Goal: Task Accomplishment & Management: Manage account settings

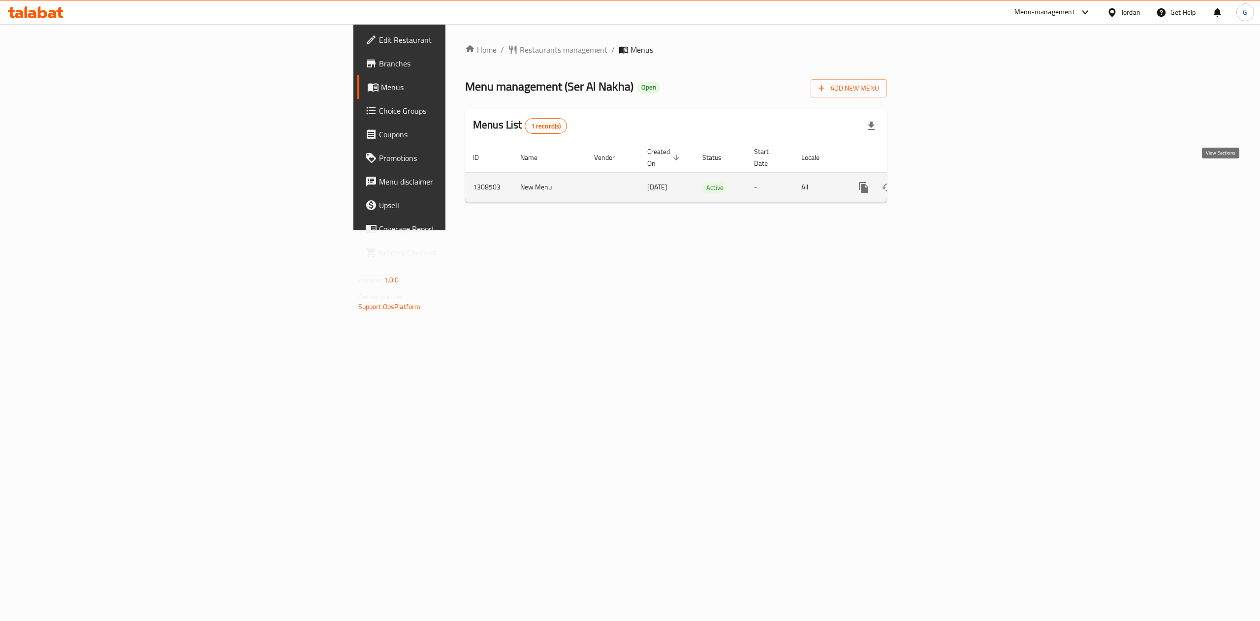
click at [946, 177] on link "enhanced table" at bounding box center [935, 188] width 24 height 24
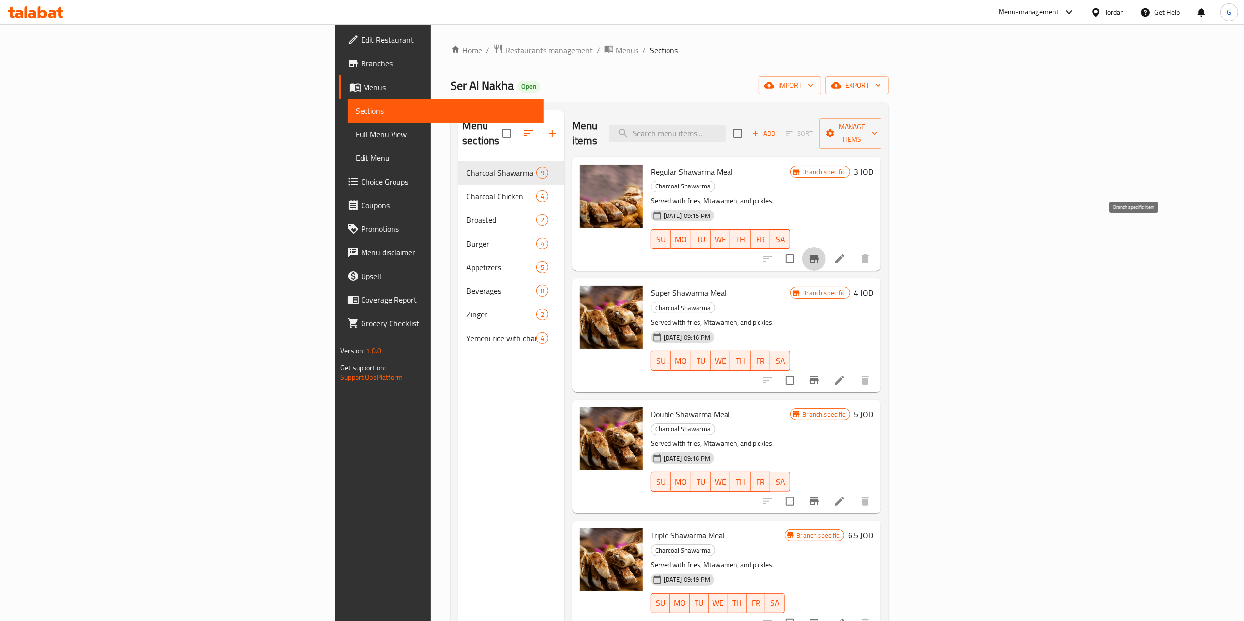
click at [819, 255] on icon "Branch-specific-item" at bounding box center [814, 259] width 9 height 8
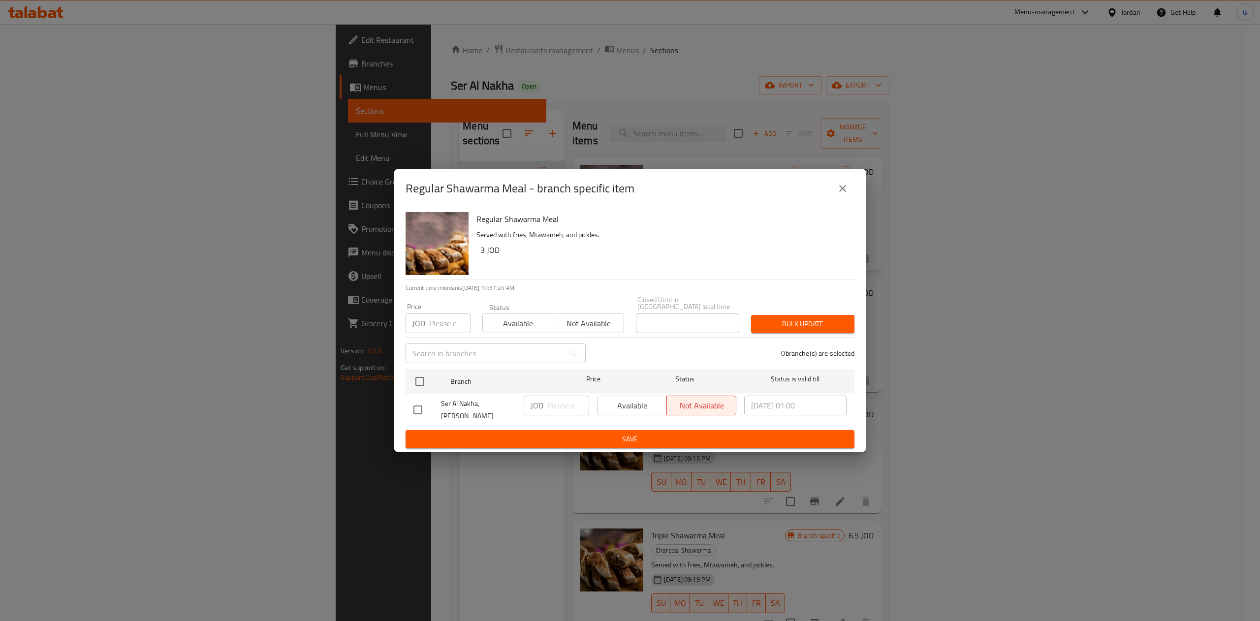
click at [843, 194] on icon "close" at bounding box center [843, 189] width 12 height 12
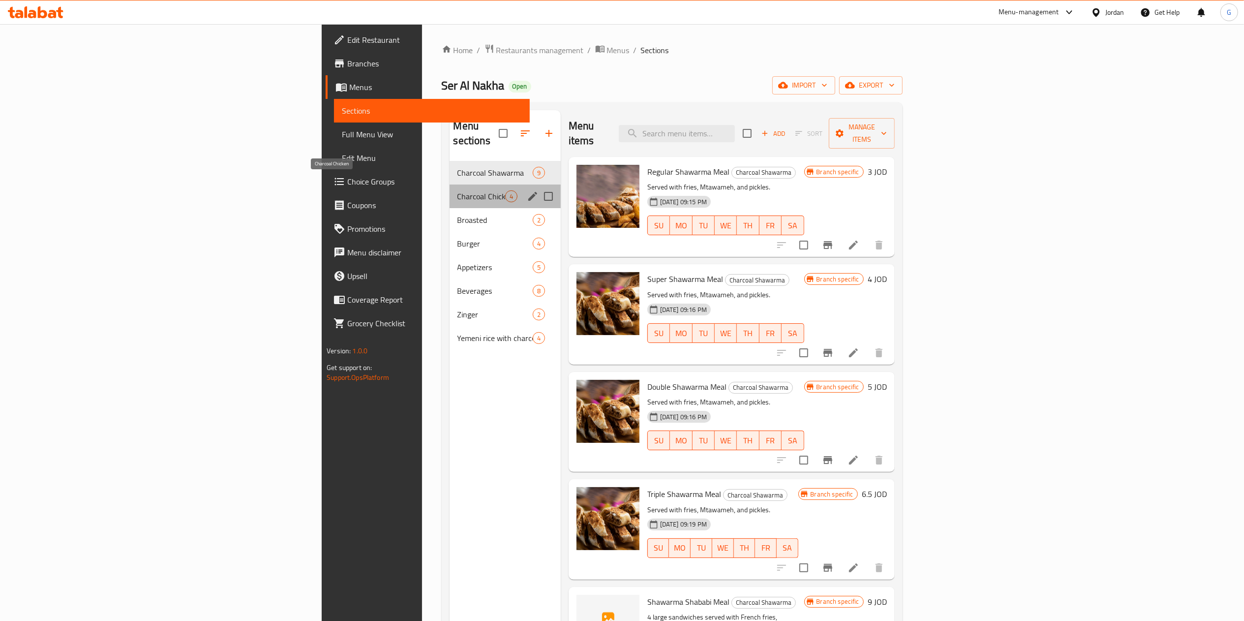
click at [458, 190] on span "Charcoal Chicken" at bounding box center [482, 196] width 48 height 12
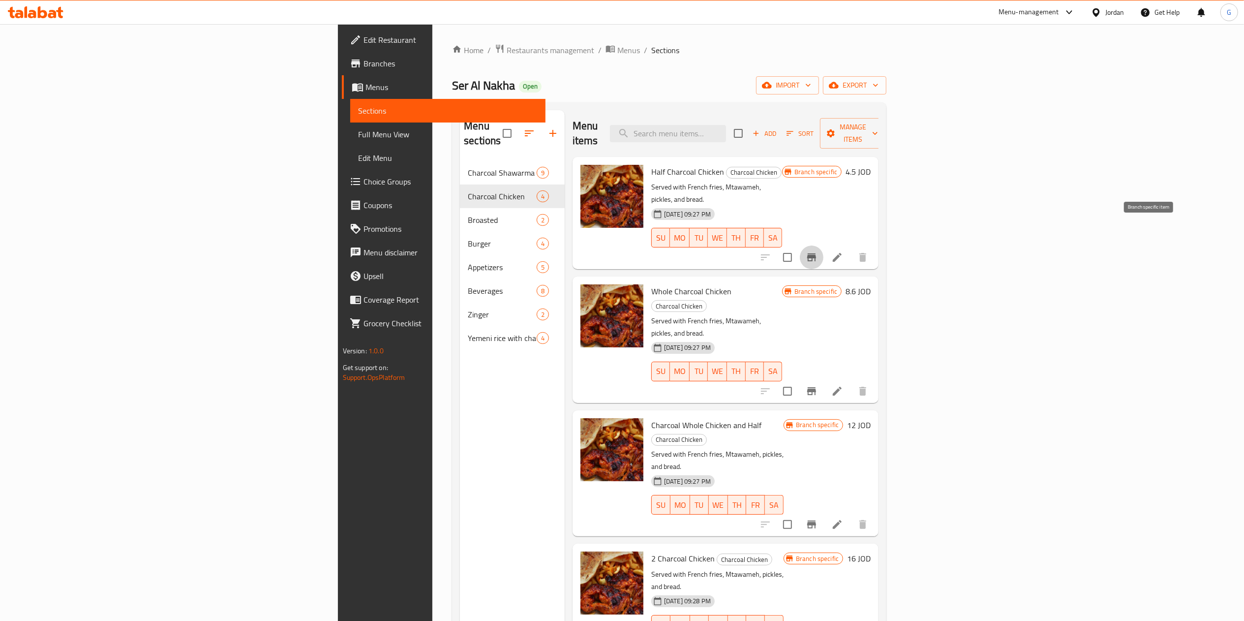
click at [816, 253] on icon "Branch-specific-item" at bounding box center [811, 257] width 9 height 8
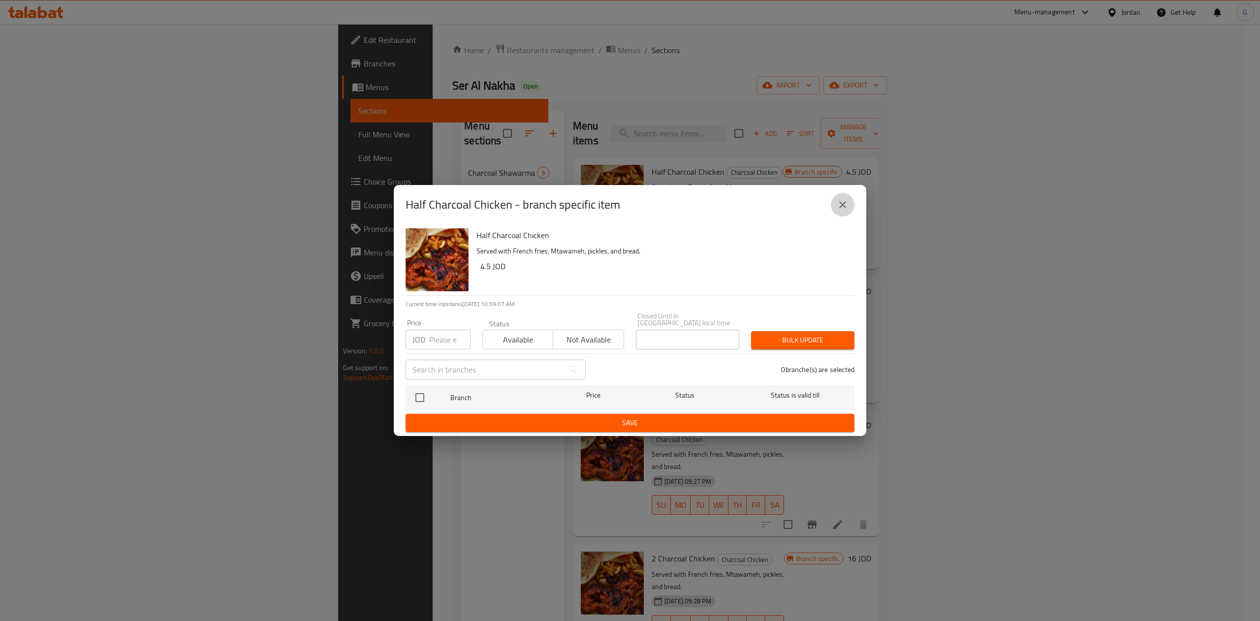
click at [844, 216] on button "close" at bounding box center [843, 205] width 24 height 24
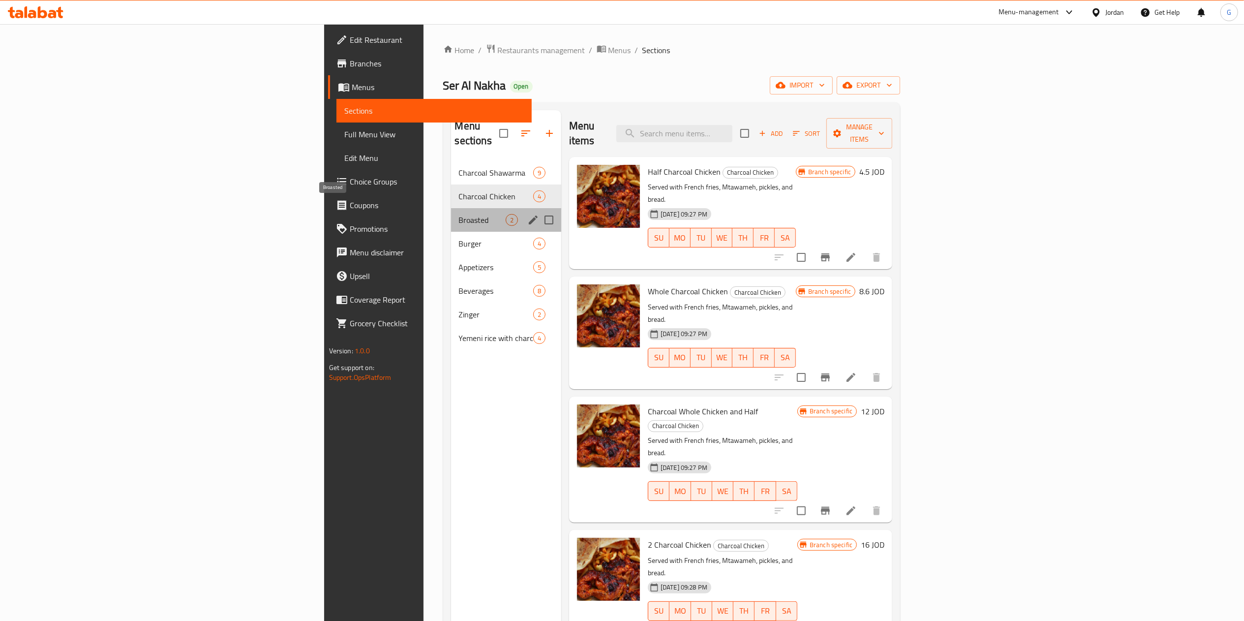
click at [459, 214] on span "Broasted" at bounding box center [482, 220] width 47 height 12
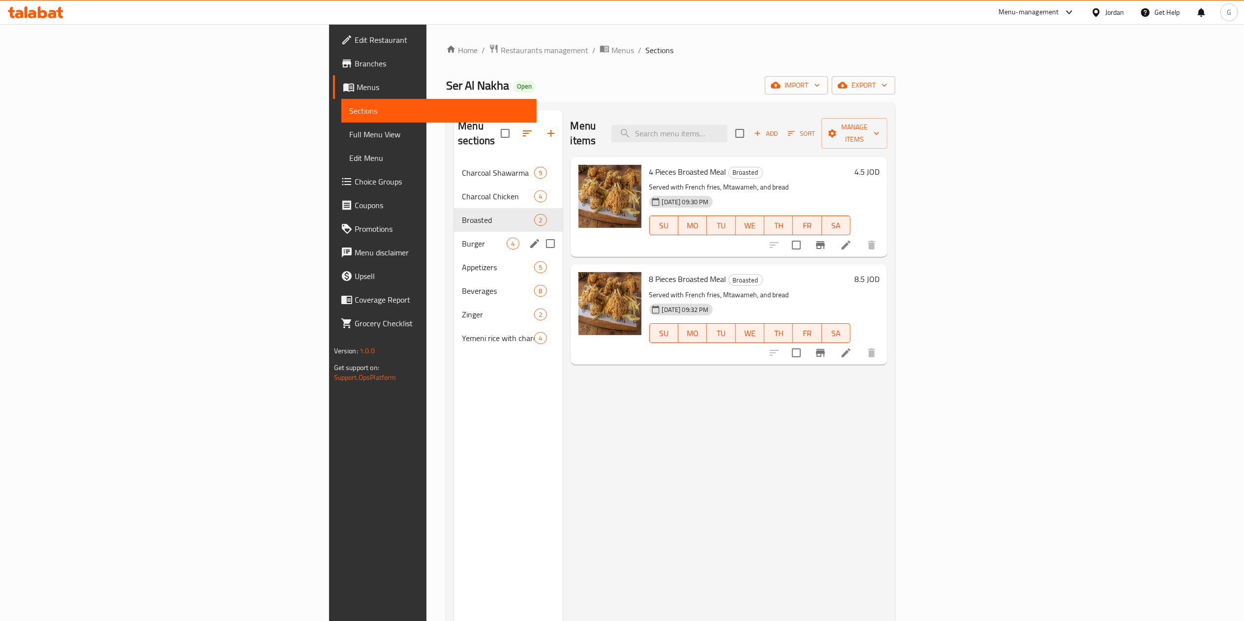
click at [454, 236] on div "Burger 4" at bounding box center [508, 244] width 108 height 24
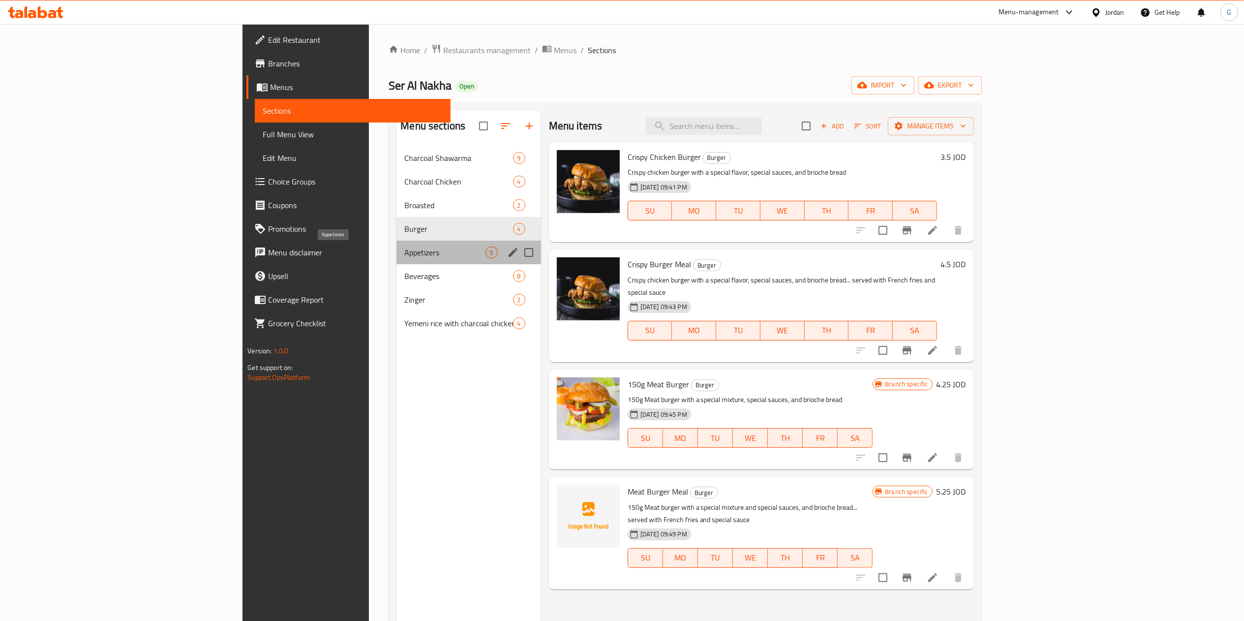
click at [404, 249] on span "Appetizers" at bounding box center [444, 253] width 81 height 12
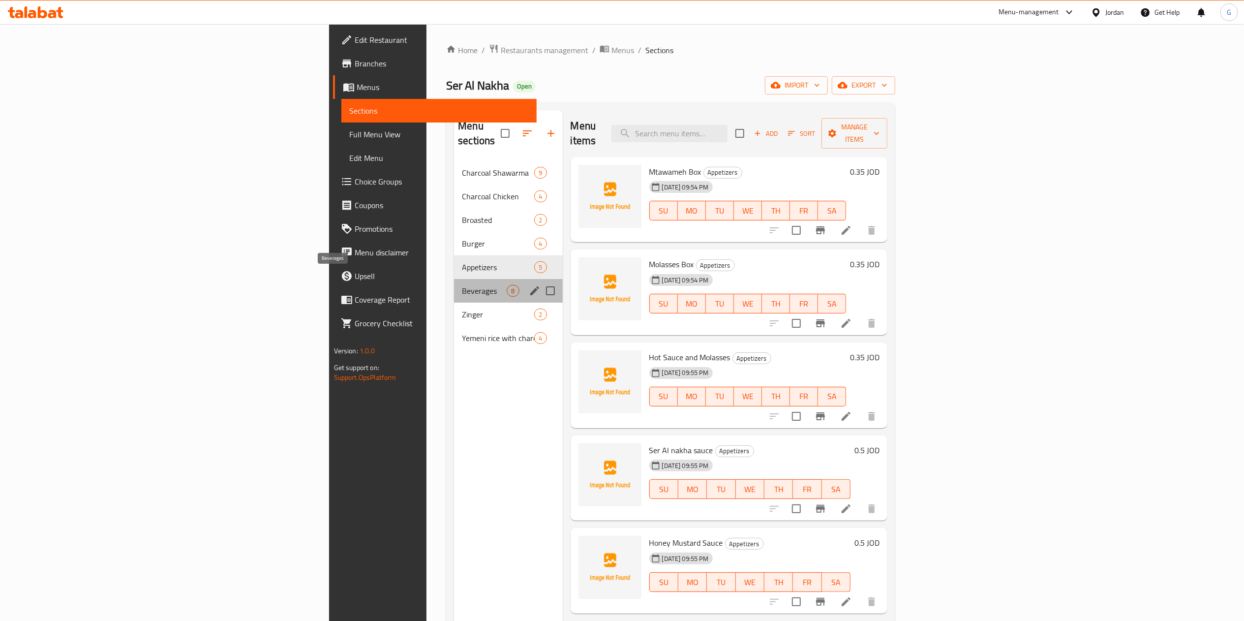
click at [462, 285] on span "Beverages" at bounding box center [484, 291] width 45 height 12
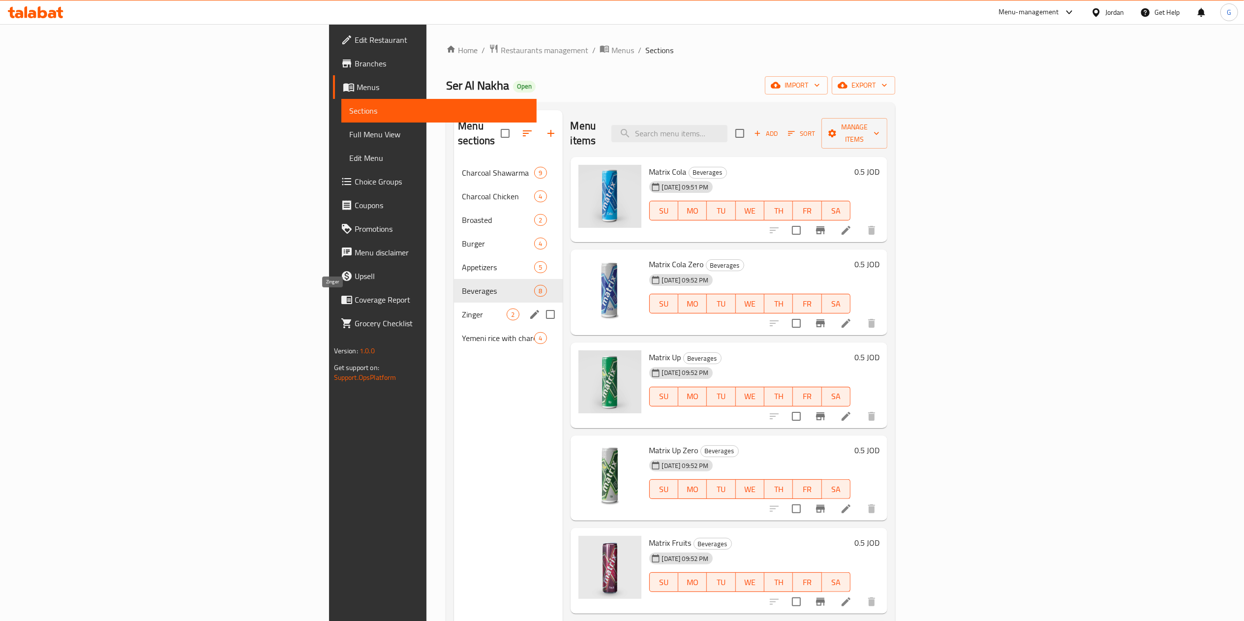
click at [462, 309] on span "Zinger" at bounding box center [484, 315] width 45 height 12
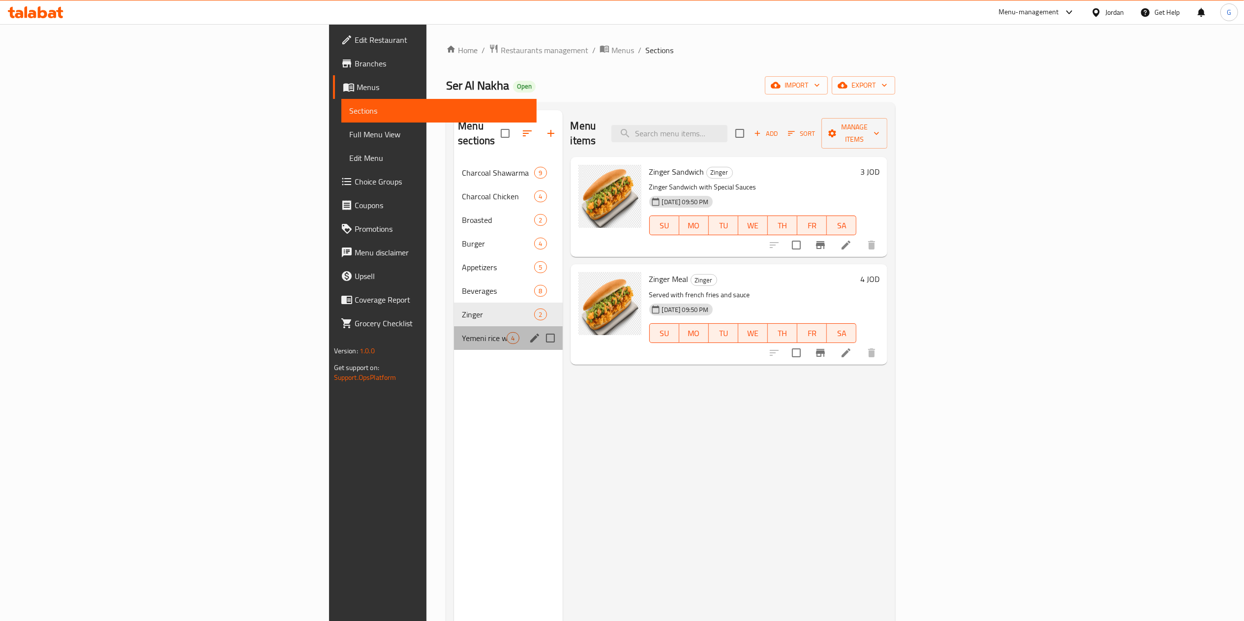
click at [454, 331] on div "Yemeni rice with charcoal chicken 4" at bounding box center [508, 338] width 108 height 24
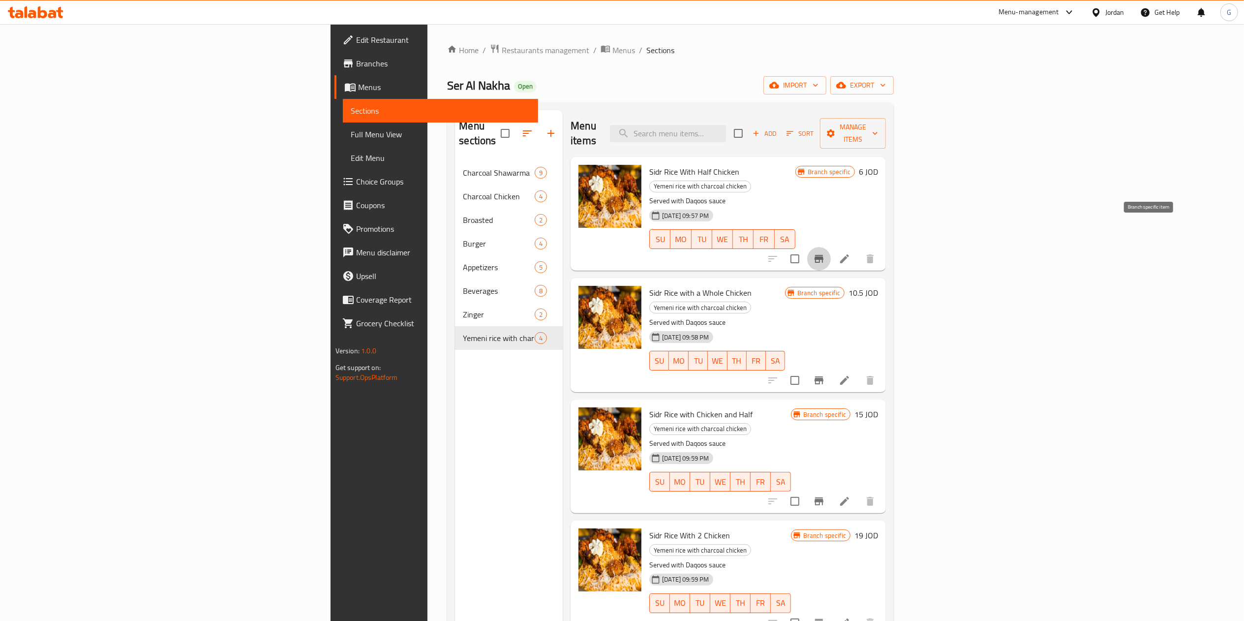
click at [825, 253] on icon "Branch-specific-item" at bounding box center [819, 259] width 12 height 12
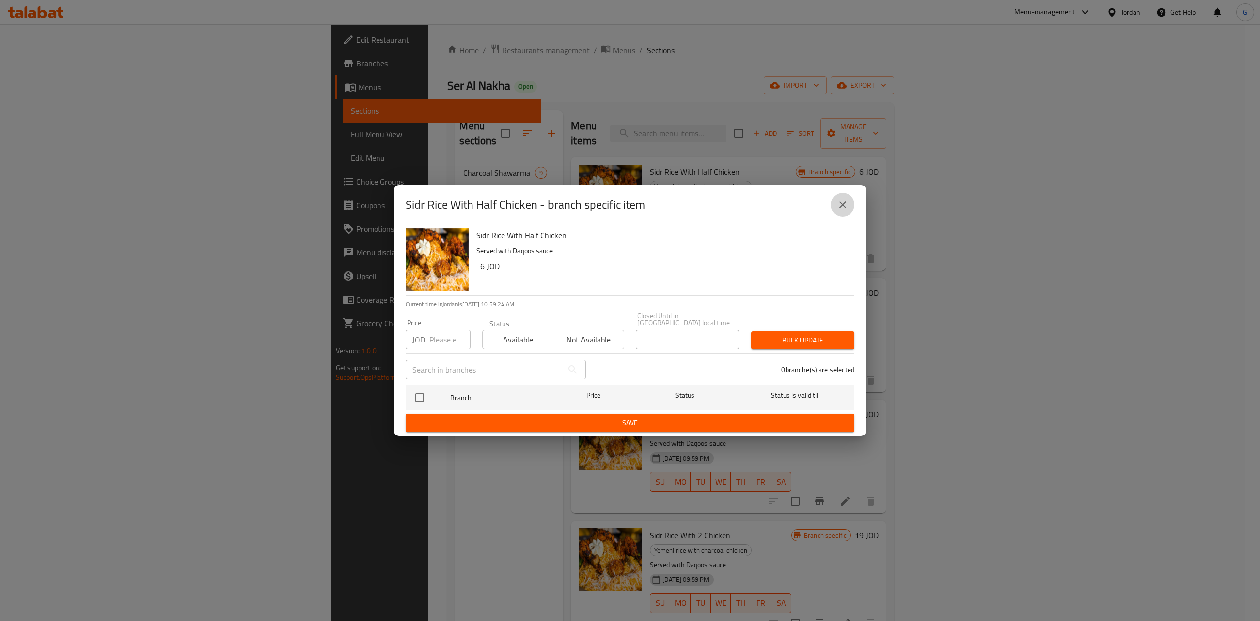
click at [839, 209] on icon "close" at bounding box center [843, 205] width 12 height 12
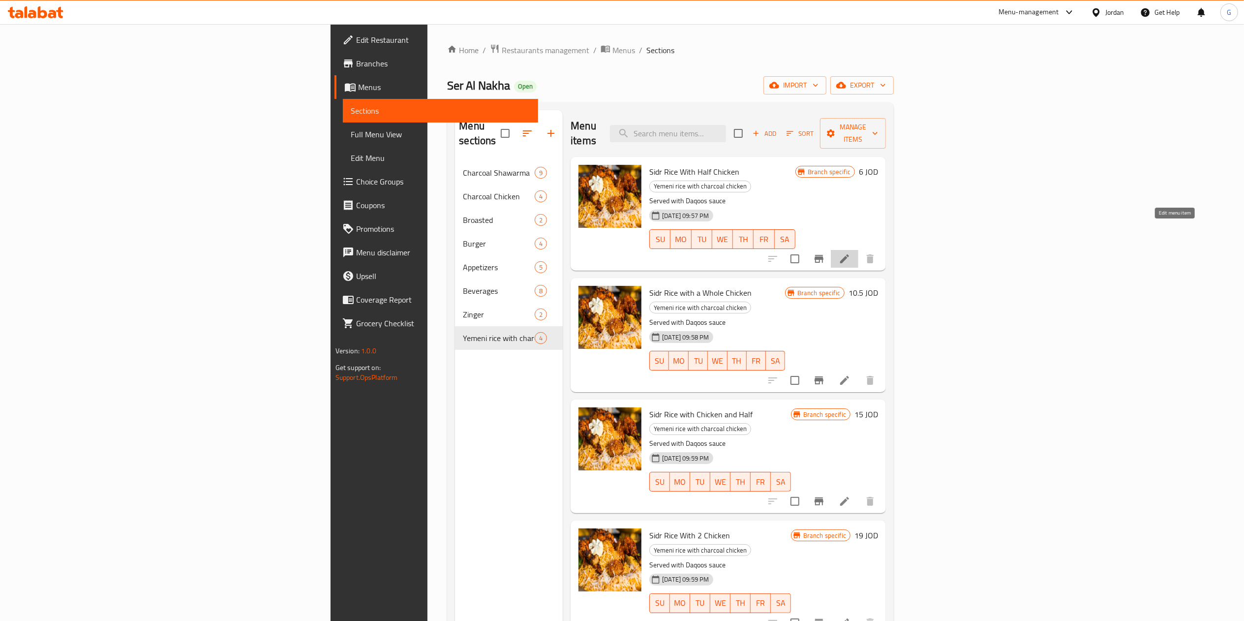
click at [851, 253] on icon at bounding box center [845, 259] width 12 height 12
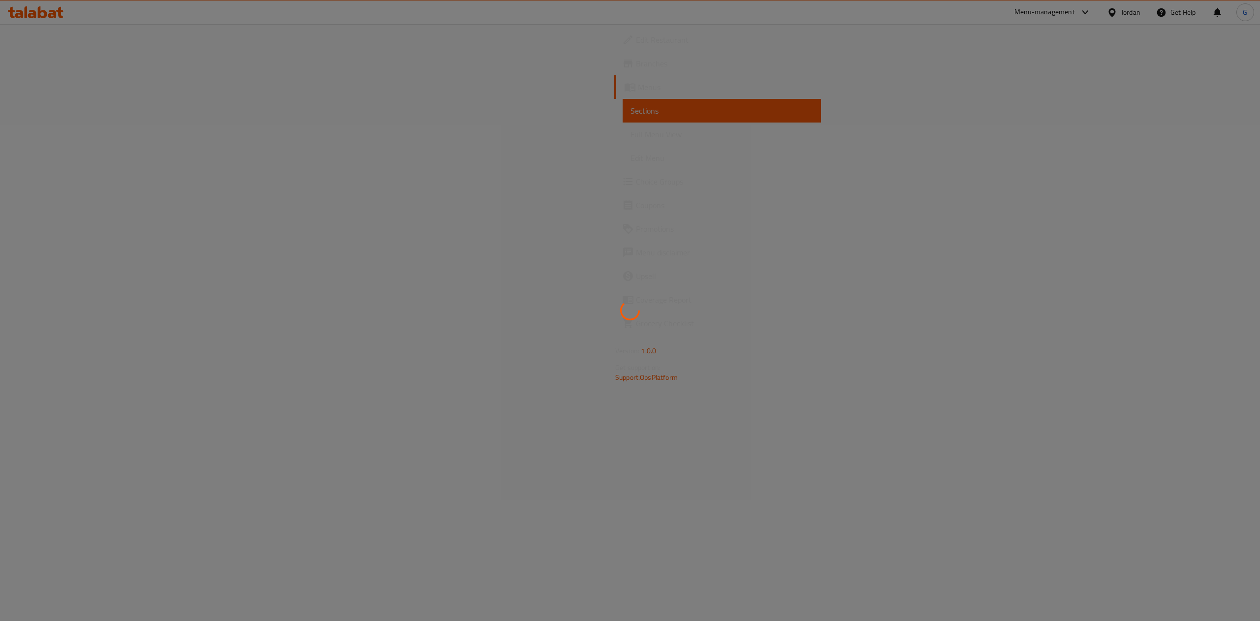
click at [258, 24] on div at bounding box center [630, 310] width 1260 height 621
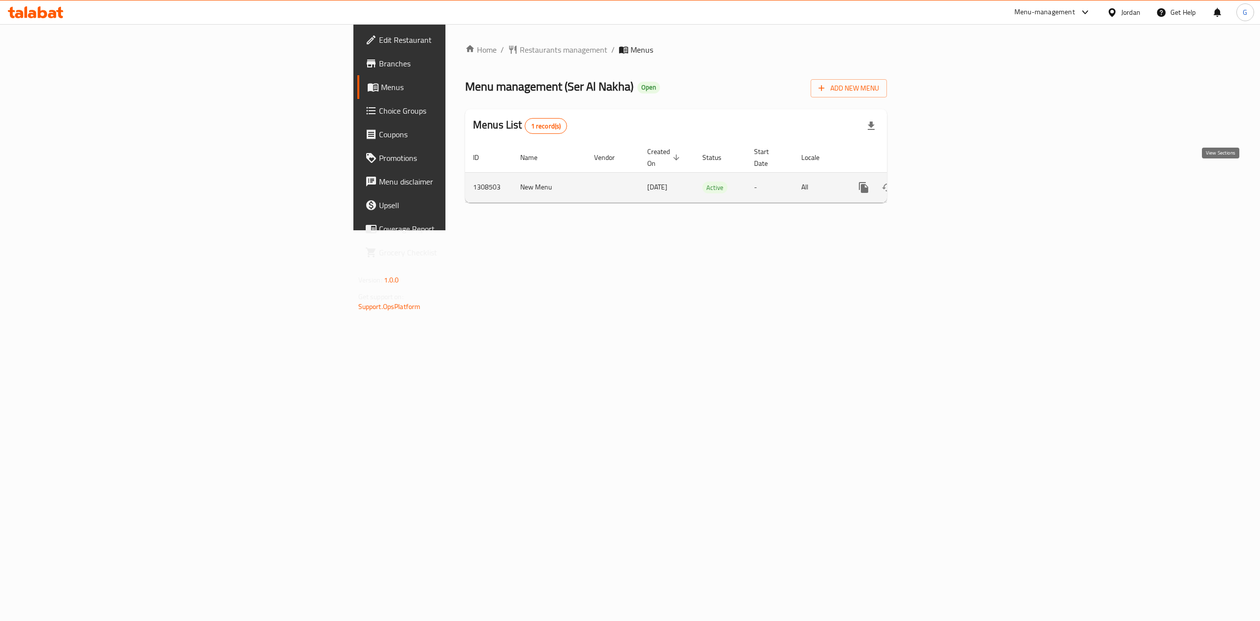
click at [946, 184] on link "enhanced table" at bounding box center [935, 188] width 24 height 24
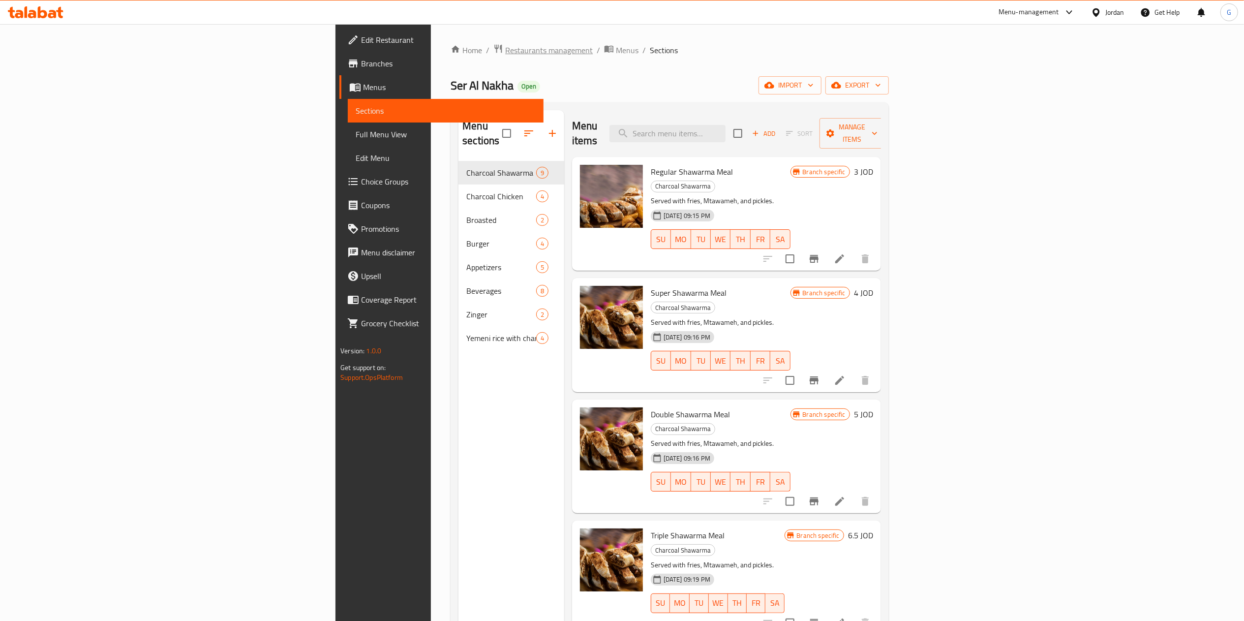
click at [505, 56] on span "Restaurants management" at bounding box center [549, 50] width 88 height 12
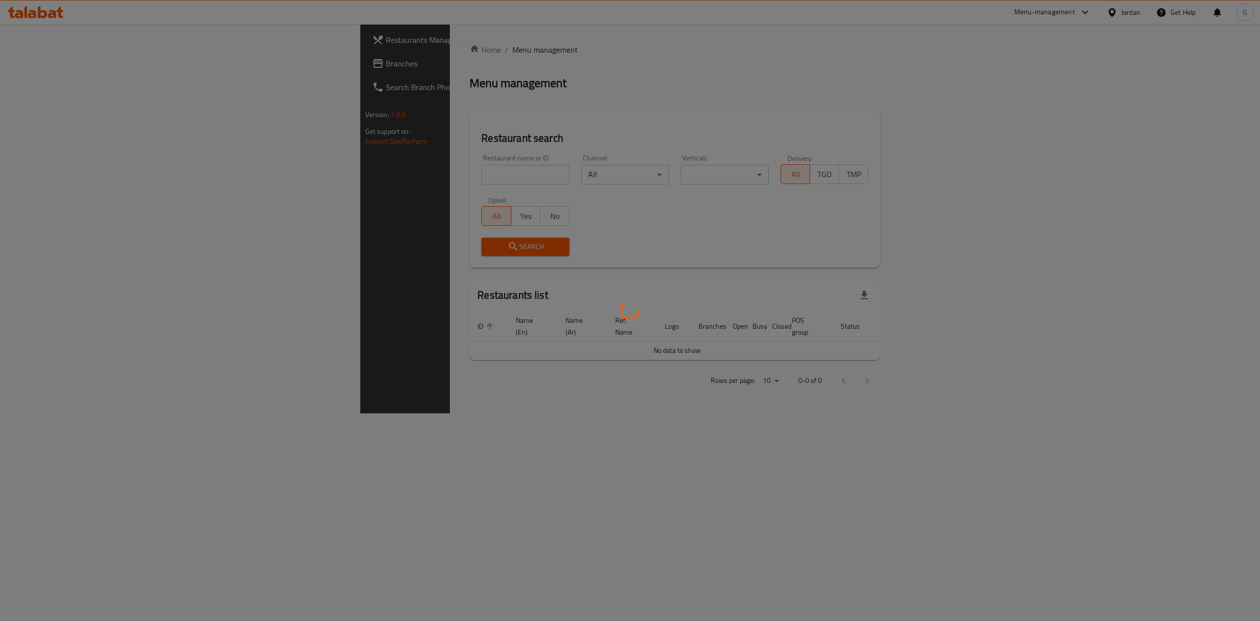
click at [329, 178] on div at bounding box center [630, 310] width 1260 height 621
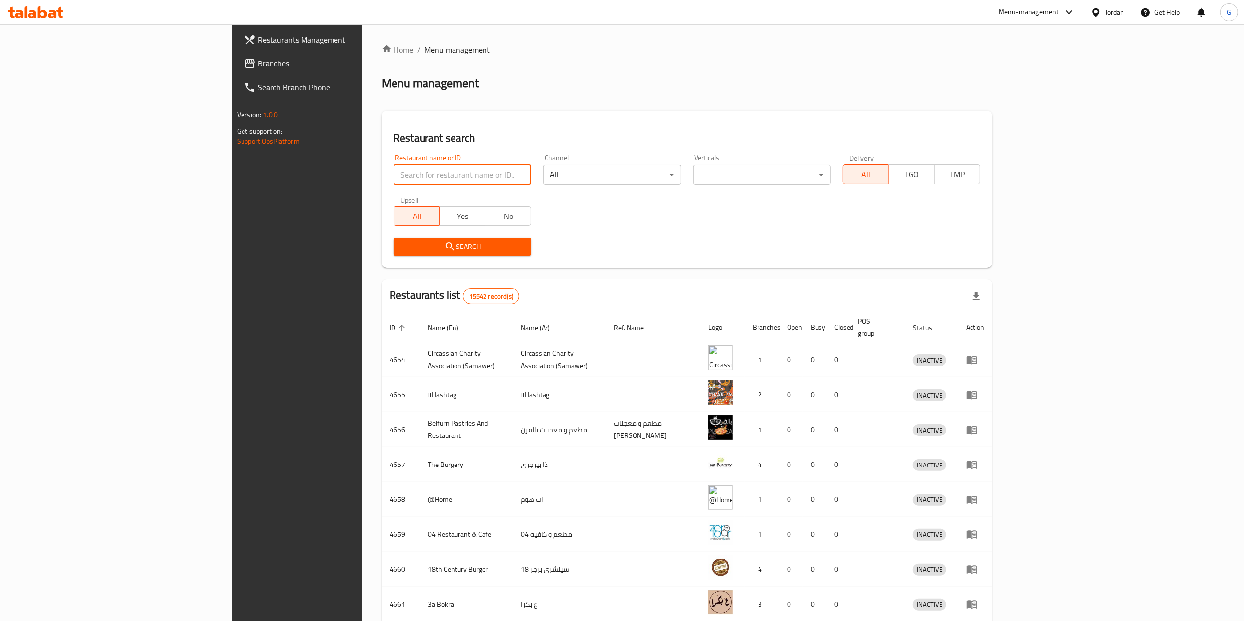
click at [394, 178] on input "search" at bounding box center [463, 175] width 138 height 20
type input "salma"
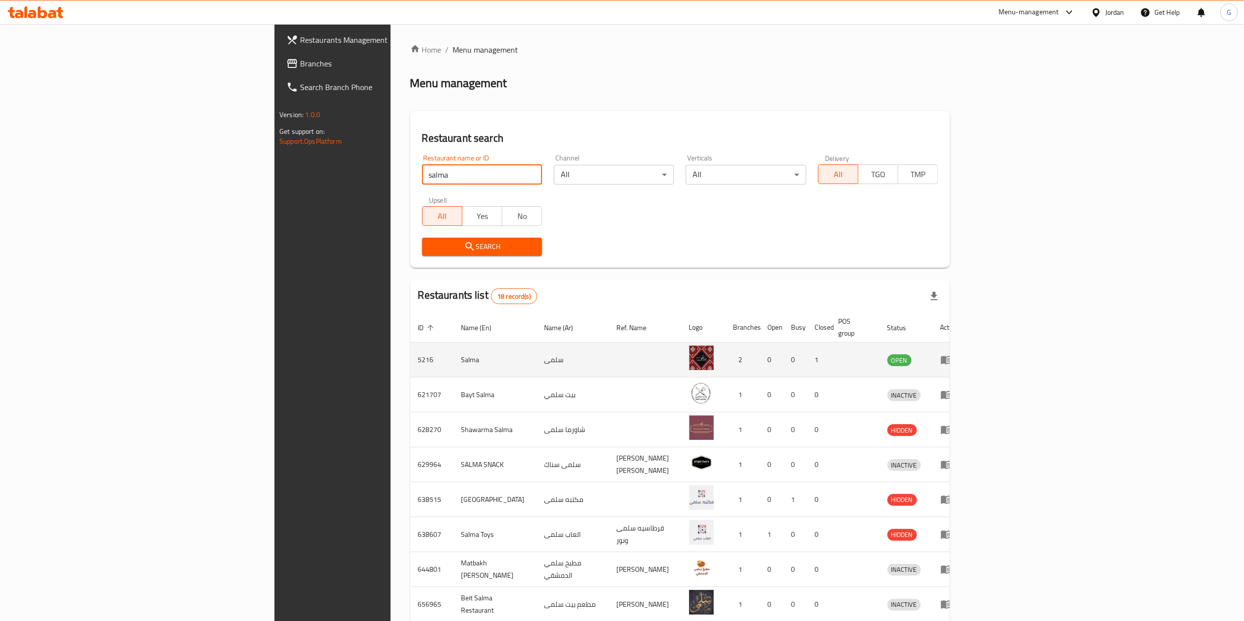
click at [410, 351] on td "5216" at bounding box center [431, 359] width 43 height 35
copy td "5216"
click at [410, 351] on td "5216" at bounding box center [431, 359] width 43 height 35
